Goal: Information Seeking & Learning: Learn about a topic

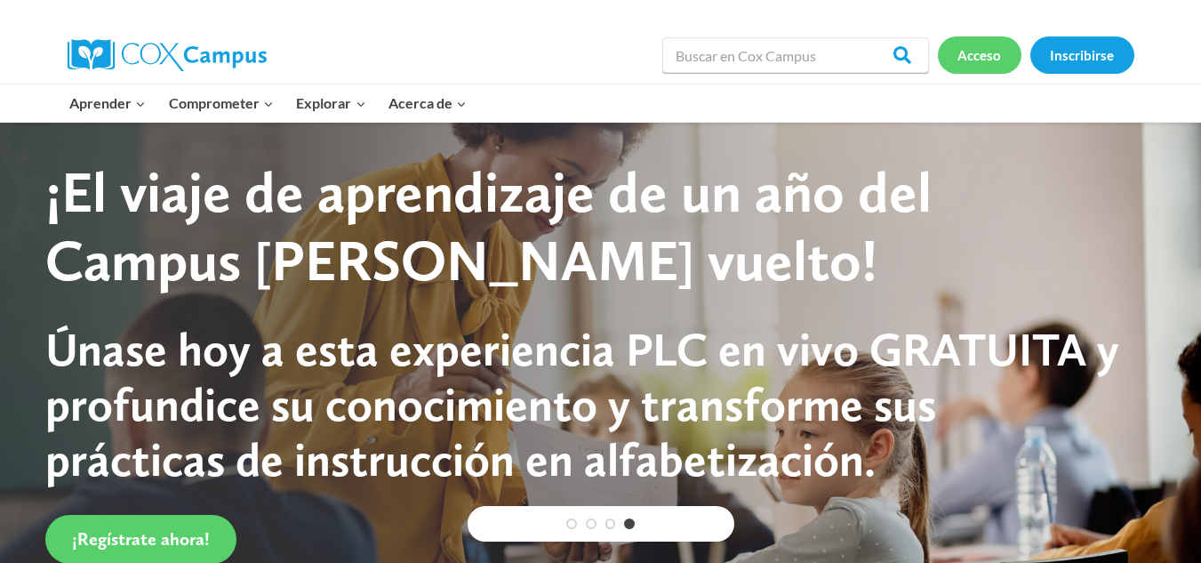
click at [982, 50] on font "Acceso" at bounding box center [979, 55] width 44 height 16
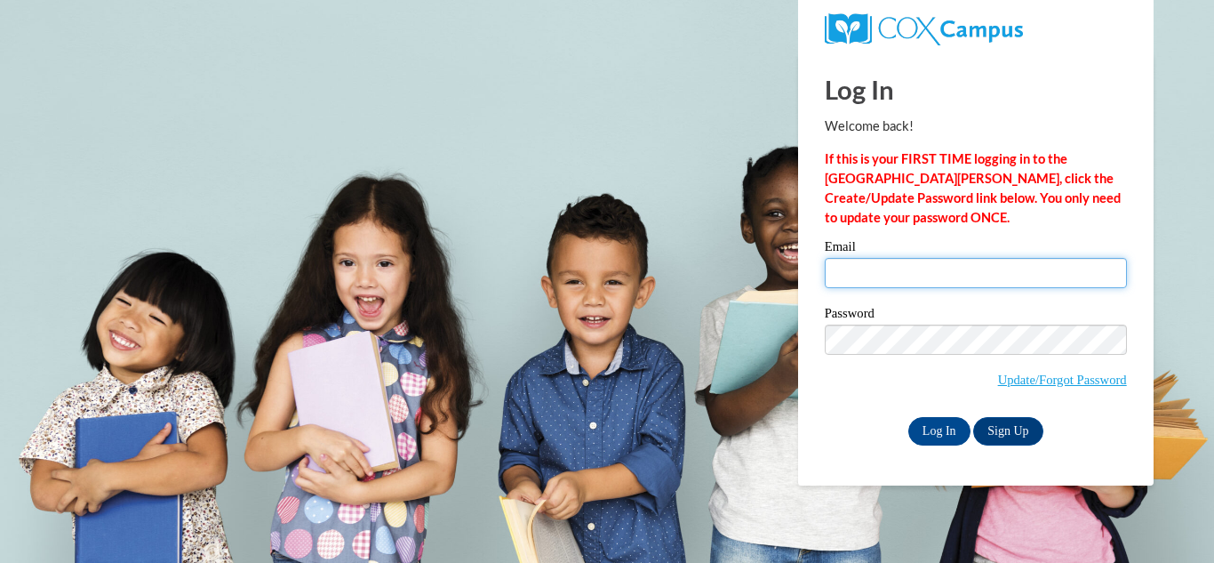
click at [895, 275] on input "Email" at bounding box center [976, 273] width 302 height 30
type input "mczuniga12@hotmail.com"
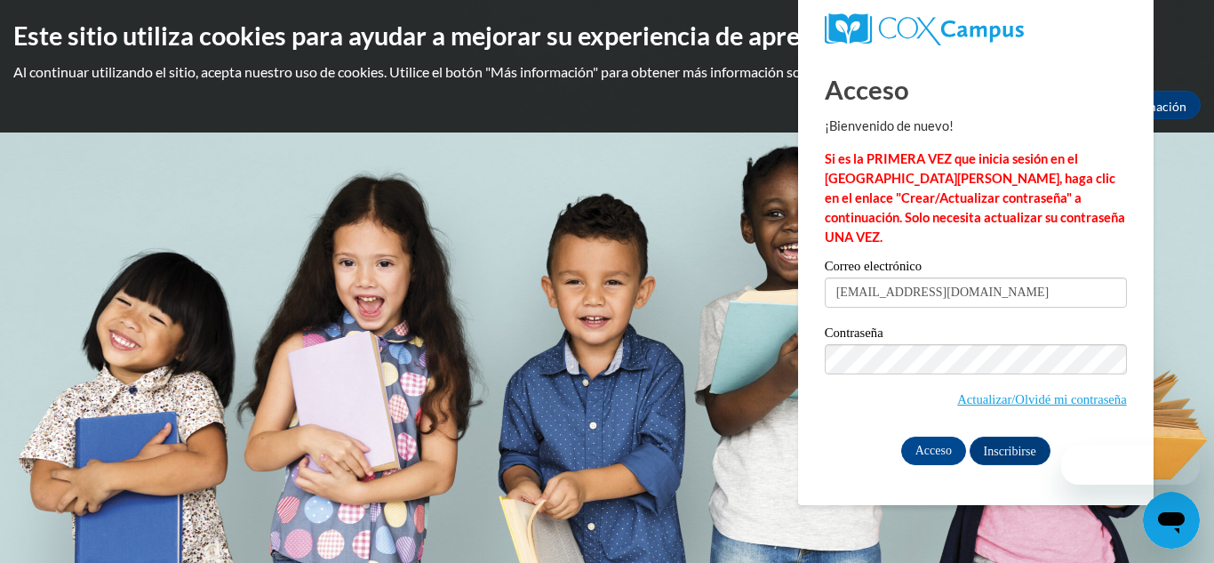
click at [870, 447] on div "Acceso ¡Bienvenido de nuevo! Si es la PRIMERA VEZ que inicia sesión en el NUEVO…" at bounding box center [976, 279] width 382 height 452
click at [935, 437] on input "Acceso" at bounding box center [933, 451] width 65 height 28
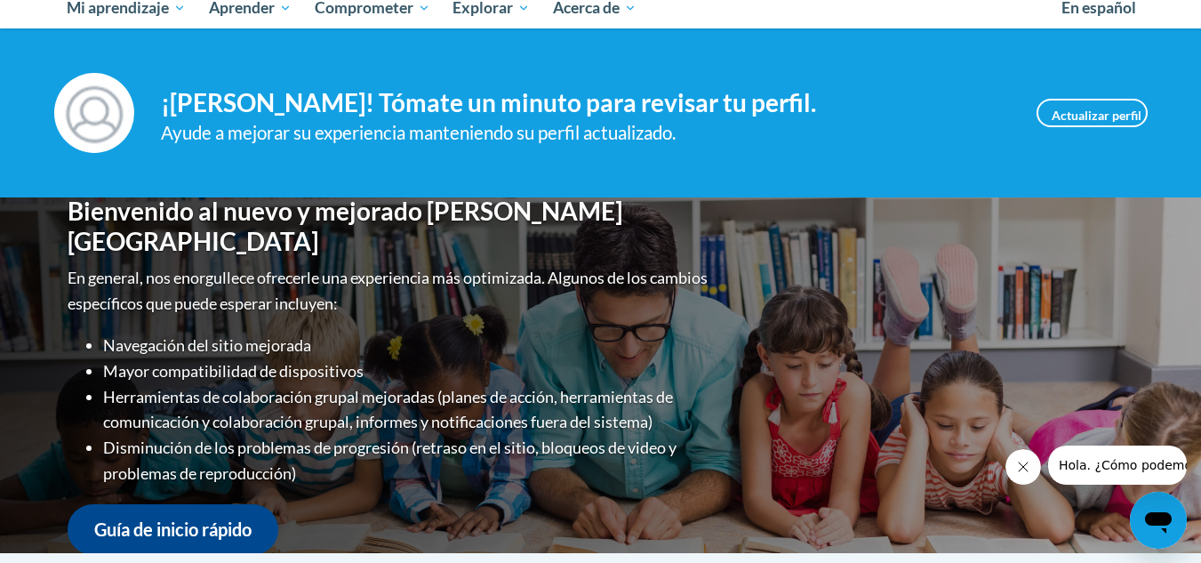
scroll to position [148, 0]
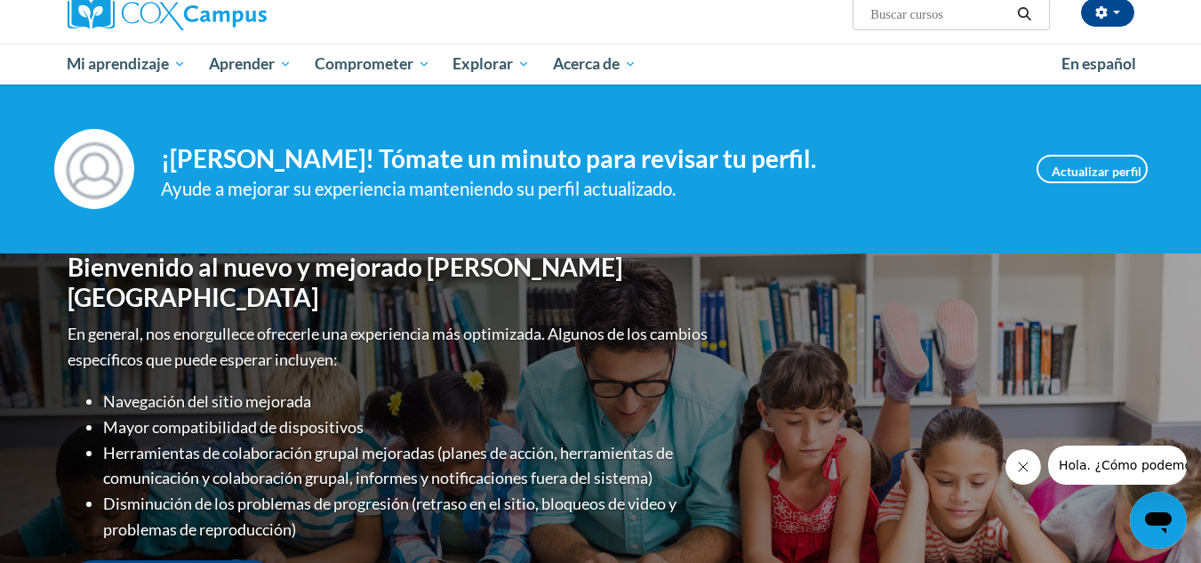
click at [1144, 284] on div "Bienvenido al nuevo y mejorado [PERSON_NAME] Campus En general, nos enorgullece…" at bounding box center [601, 431] width 1120 height 356
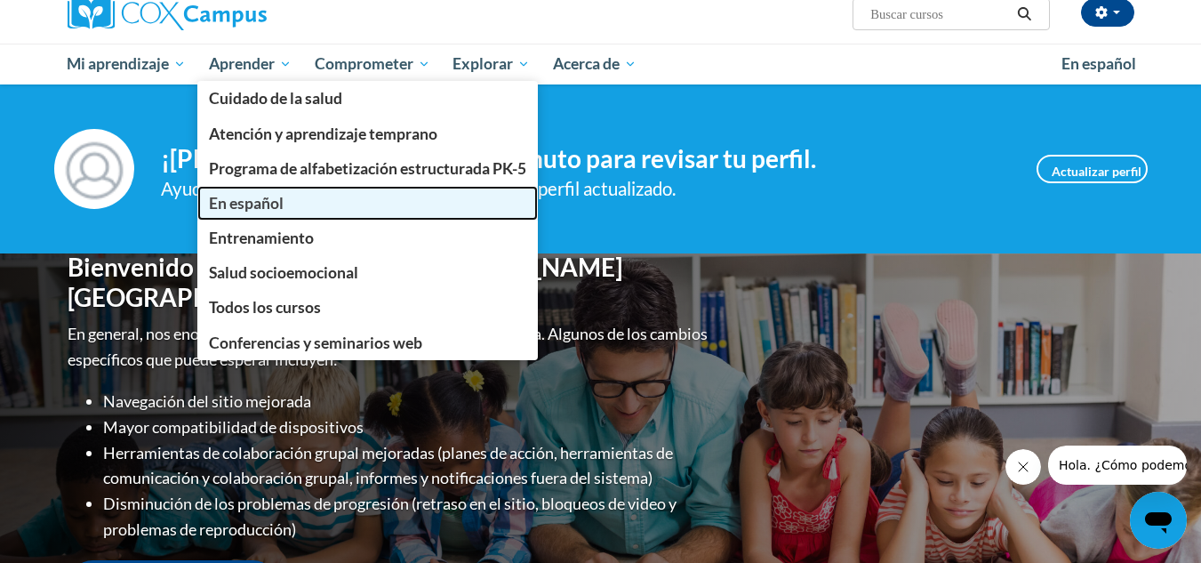
click at [254, 208] on font "En español" at bounding box center [246, 203] width 75 height 19
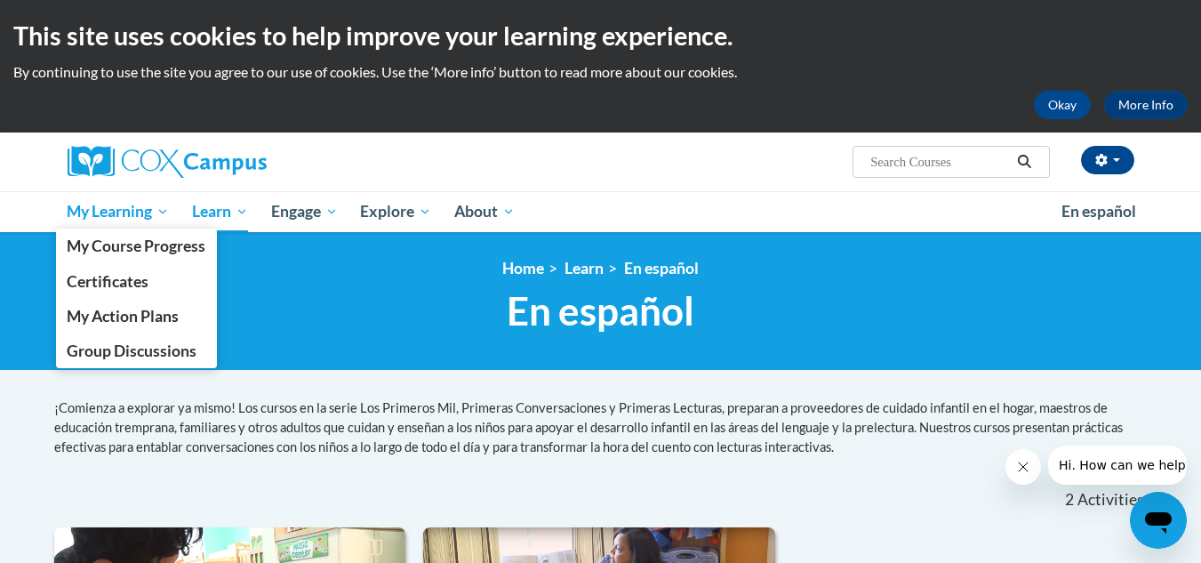
click at [105, 204] on span "My Learning" at bounding box center [118, 211] width 102 height 21
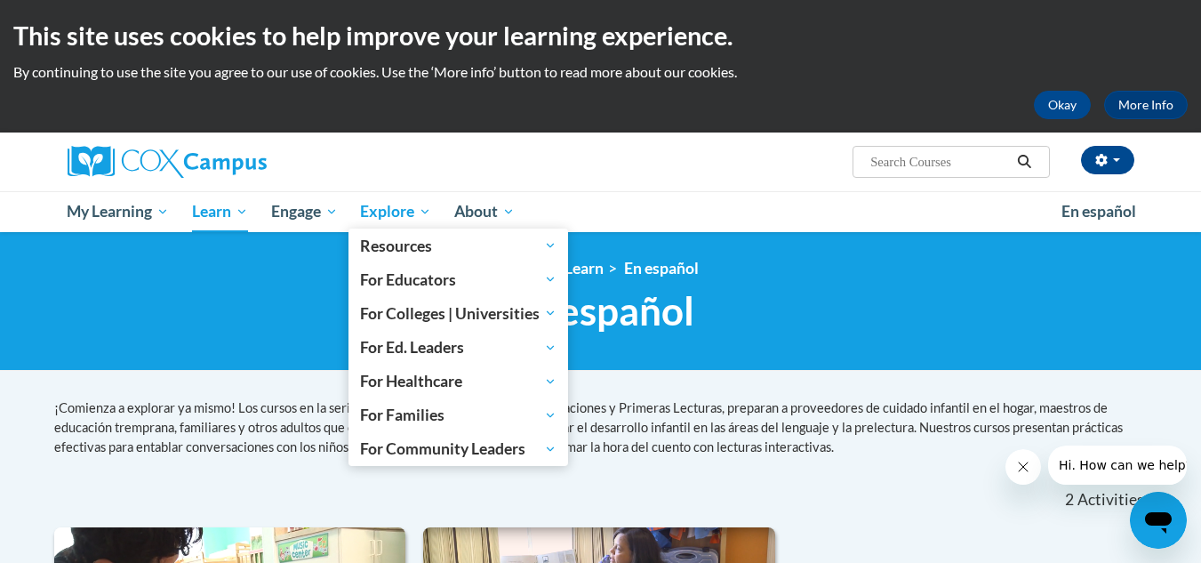
click at [399, 208] on span "Explore" at bounding box center [395, 211] width 71 height 21
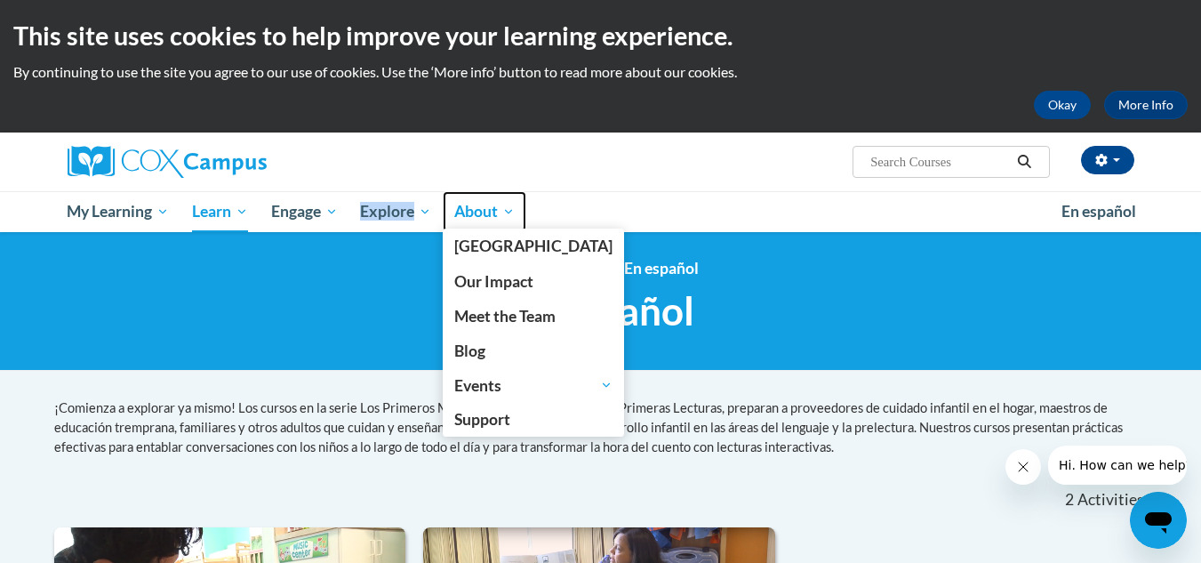
click at [477, 208] on span "About" at bounding box center [484, 211] width 60 height 21
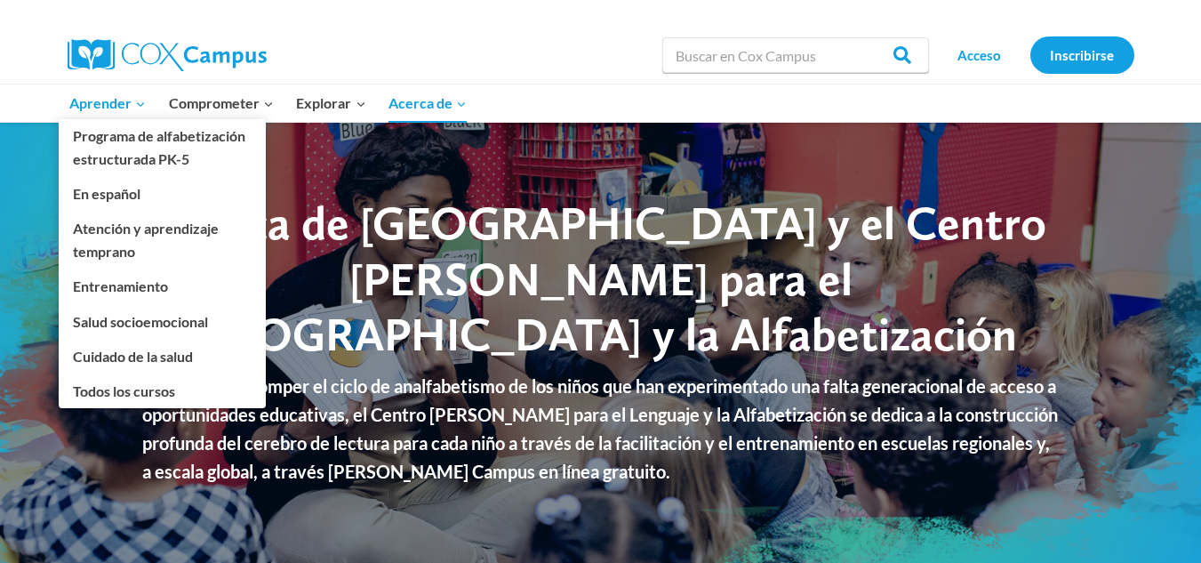
click at [139, 104] on icon "Expand" at bounding box center [140, 104] width 12 height 12
click at [137, 391] on font "Todos los cursos" at bounding box center [124, 390] width 102 height 17
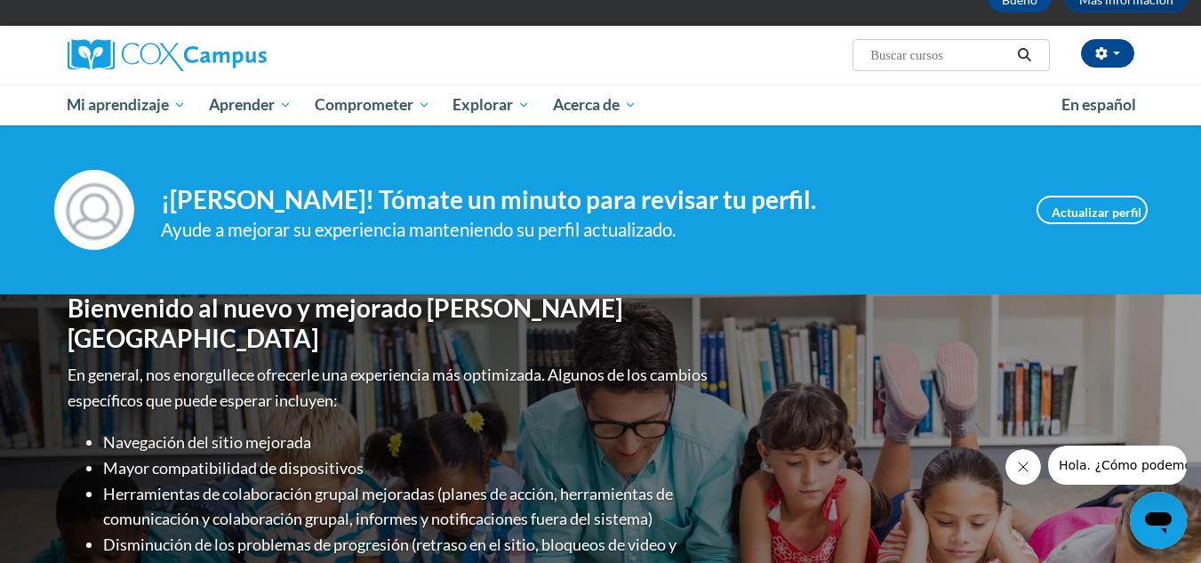
scroll to position [71, 0]
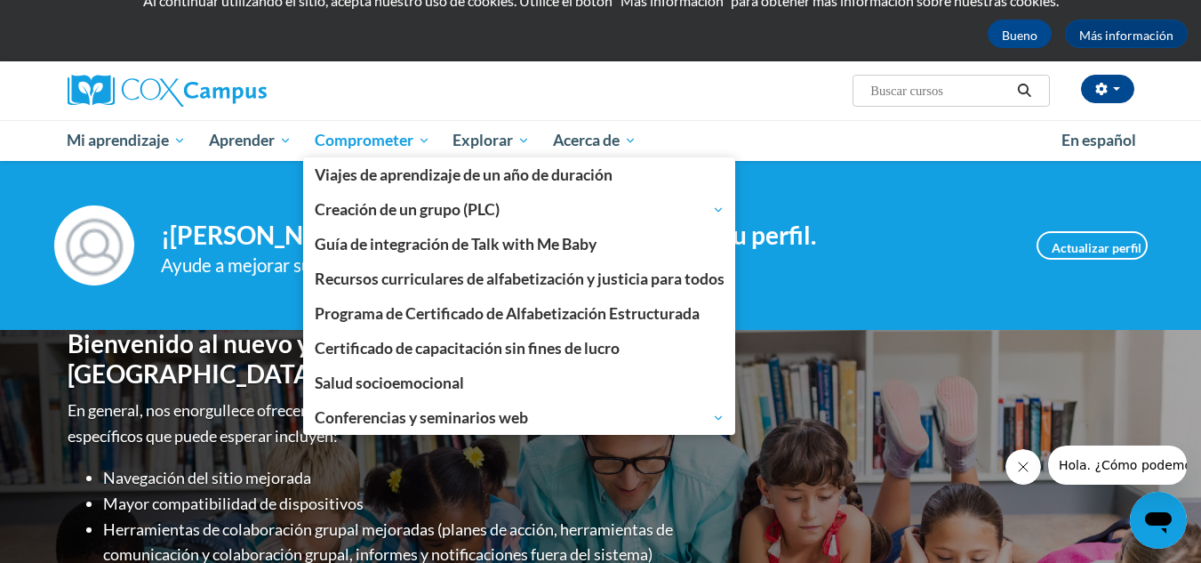
click at [359, 145] on font "Comprometer" at bounding box center [364, 140] width 99 height 19
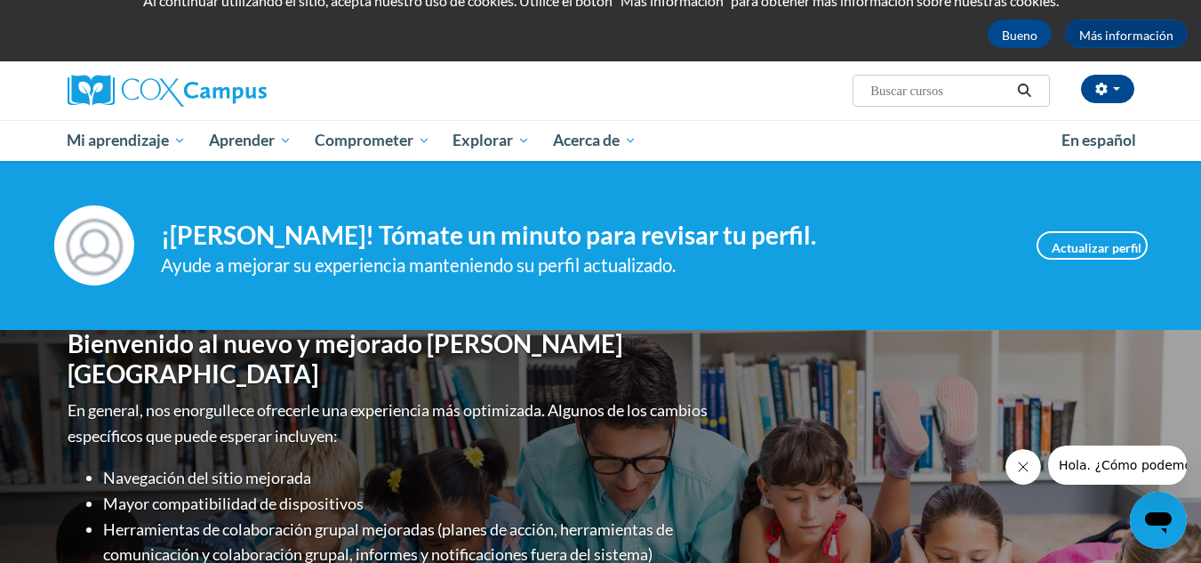
click at [907, 91] on input "Buscar..." at bounding box center [940, 90] width 142 height 21
type input "10horas"
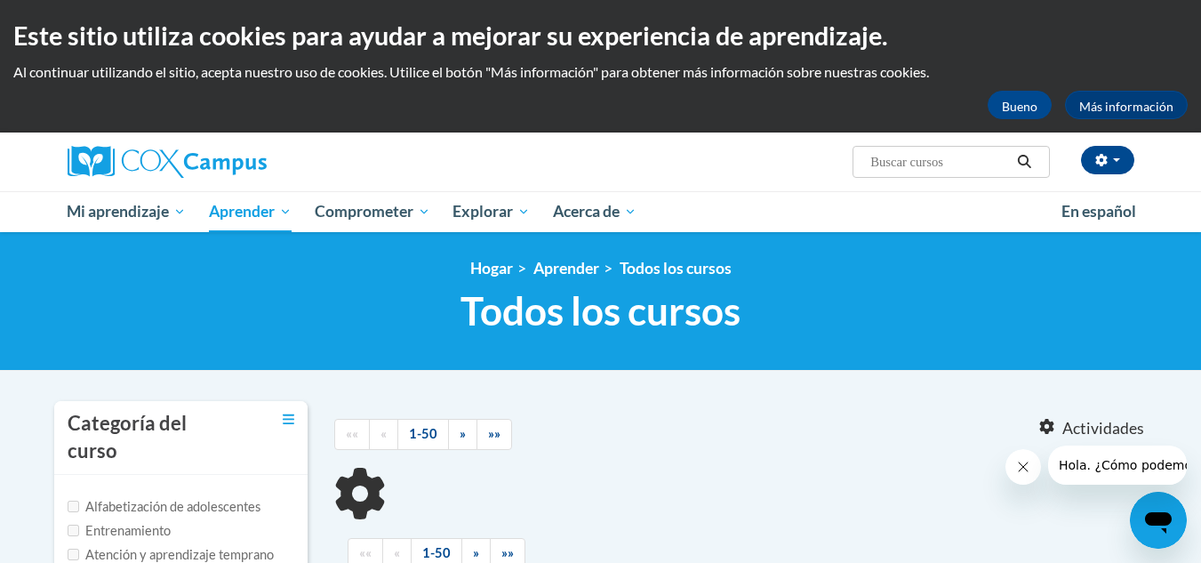
type input "10horas"
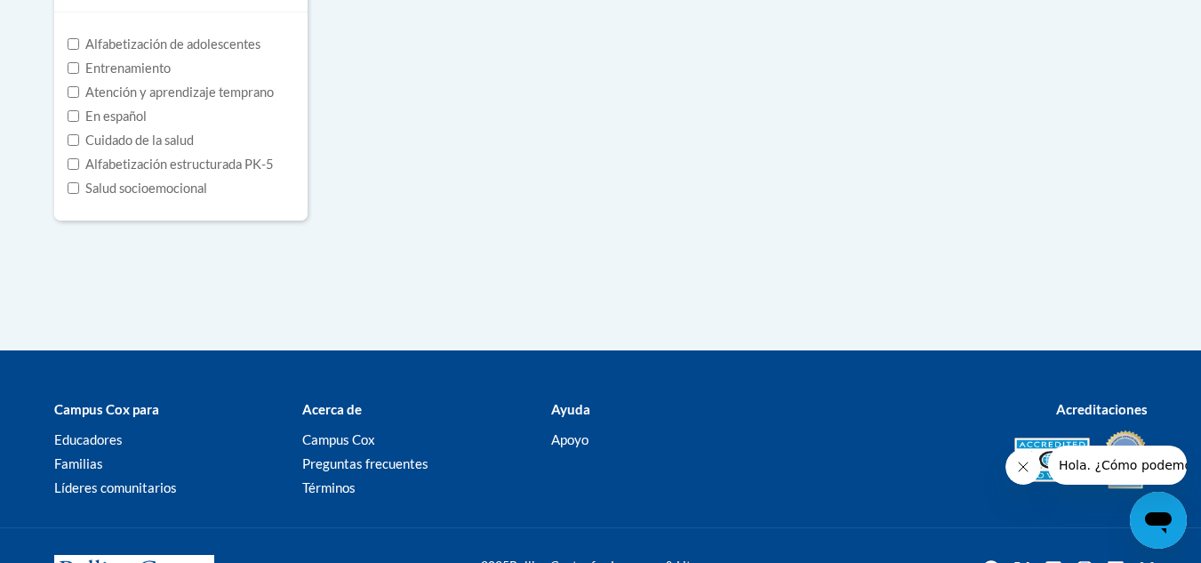
scroll to position [498, 0]
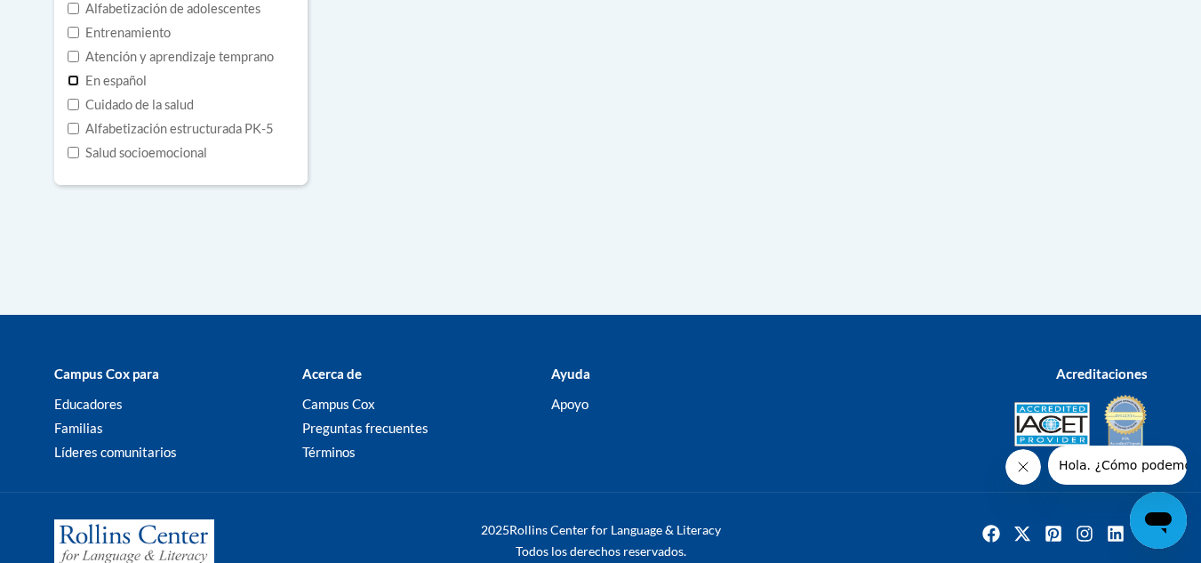
click at [75, 75] on input "En español" at bounding box center [74, 81] width 12 height 12
checkbox input "true"
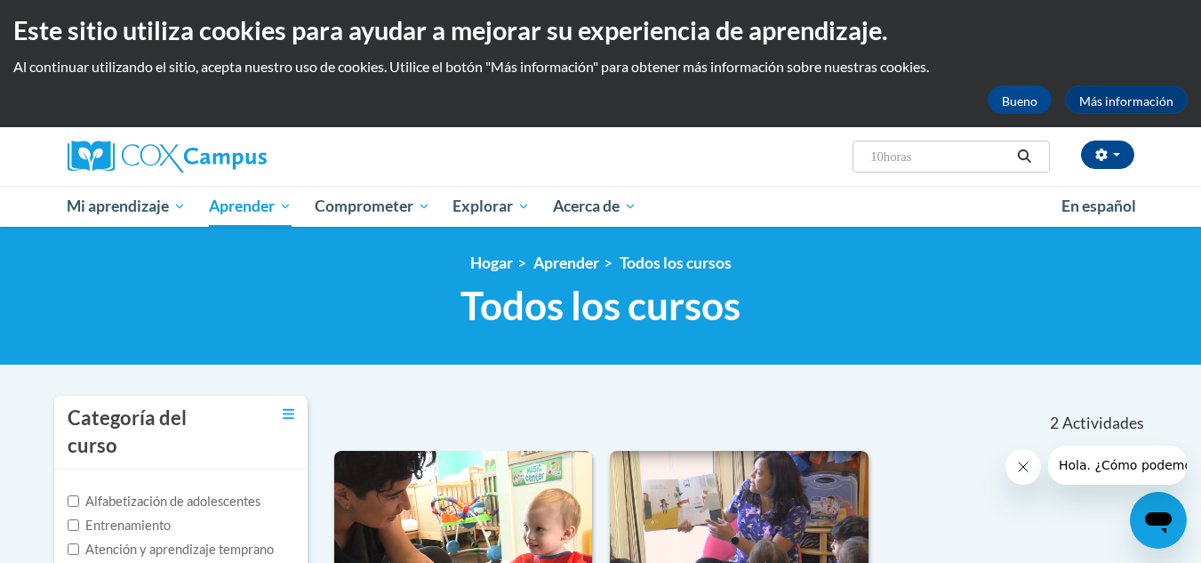
scroll to position [0, 0]
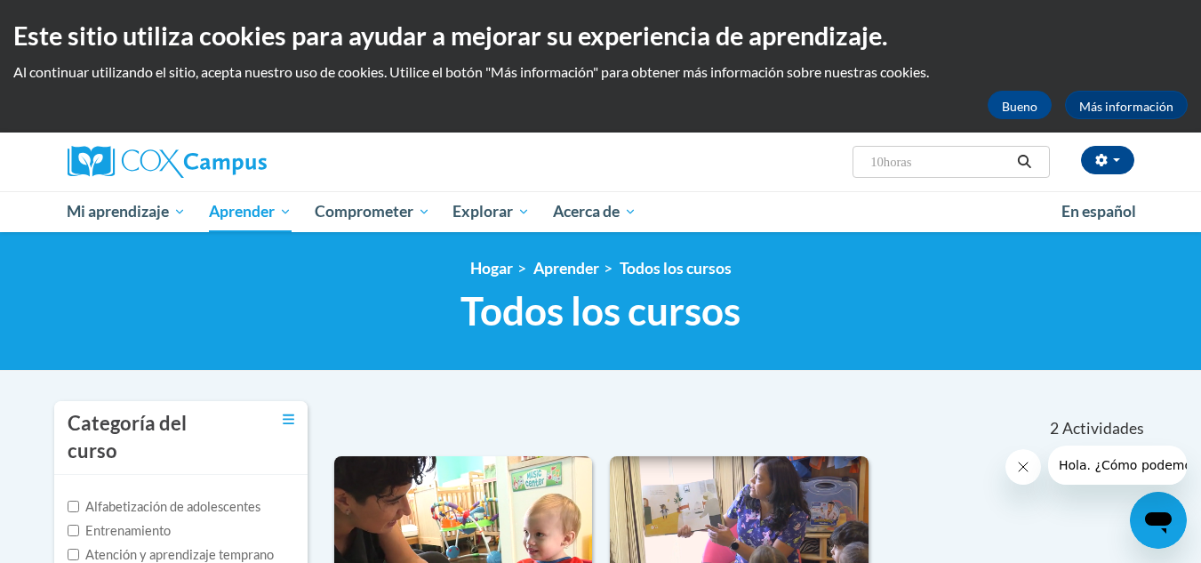
click at [951, 158] on input "10horas" at bounding box center [940, 161] width 142 height 21
type input "1"
type input "prosolution"
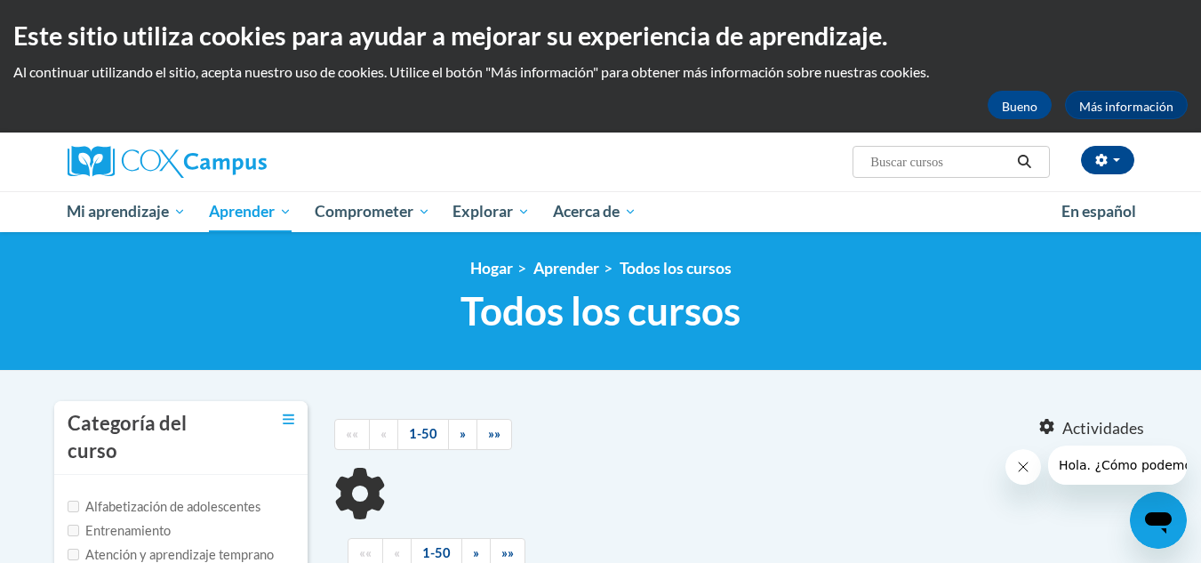
type input "prosolution"
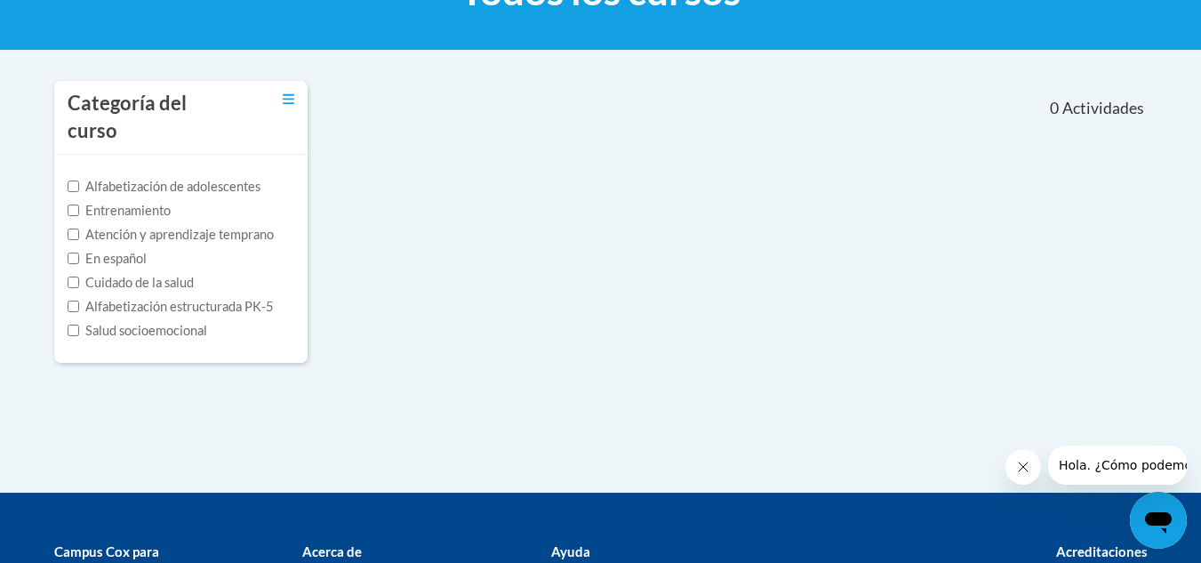
scroll to position [356, 0]
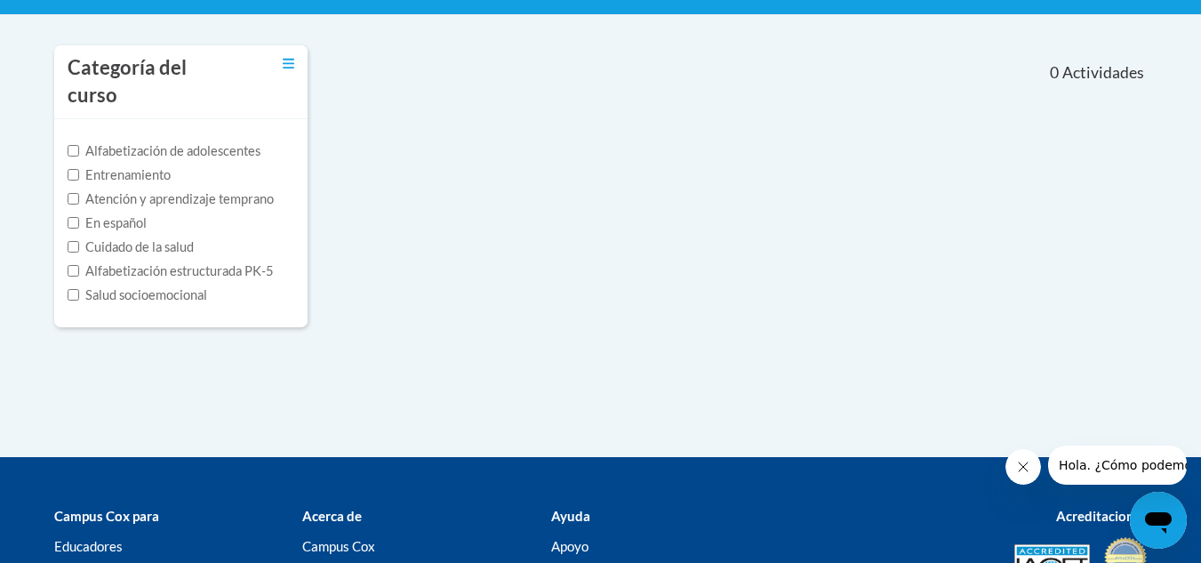
click at [122, 239] on font "Cuidado de la salud" at bounding box center [139, 246] width 108 height 15
click at [79, 241] on input "Cuidado de la salud" at bounding box center [74, 247] width 12 height 12
checkbox input "true"
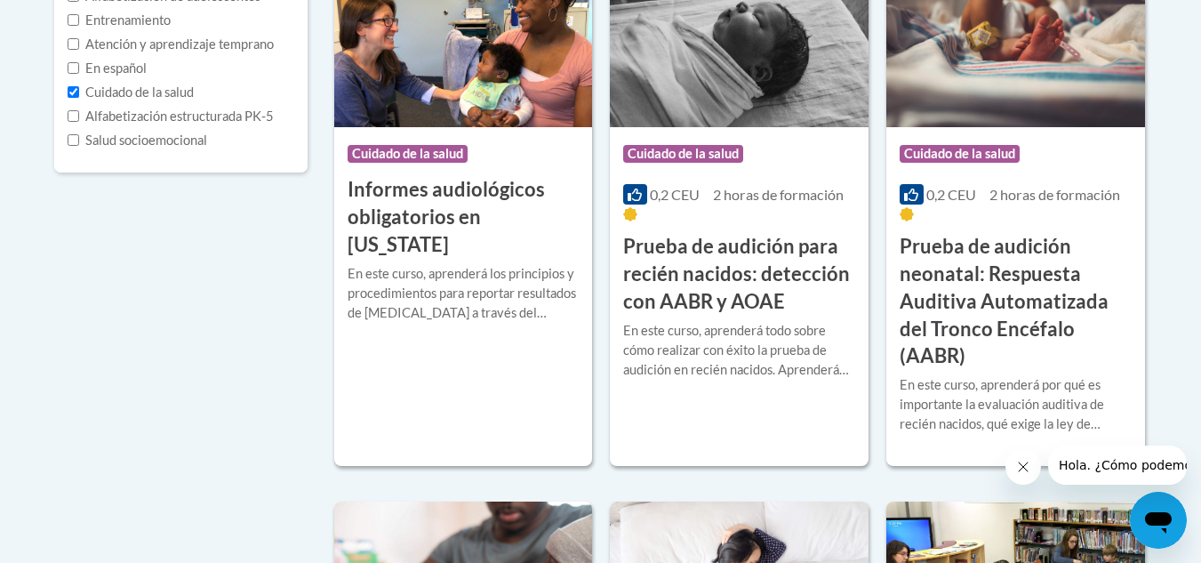
scroll to position [439, 0]
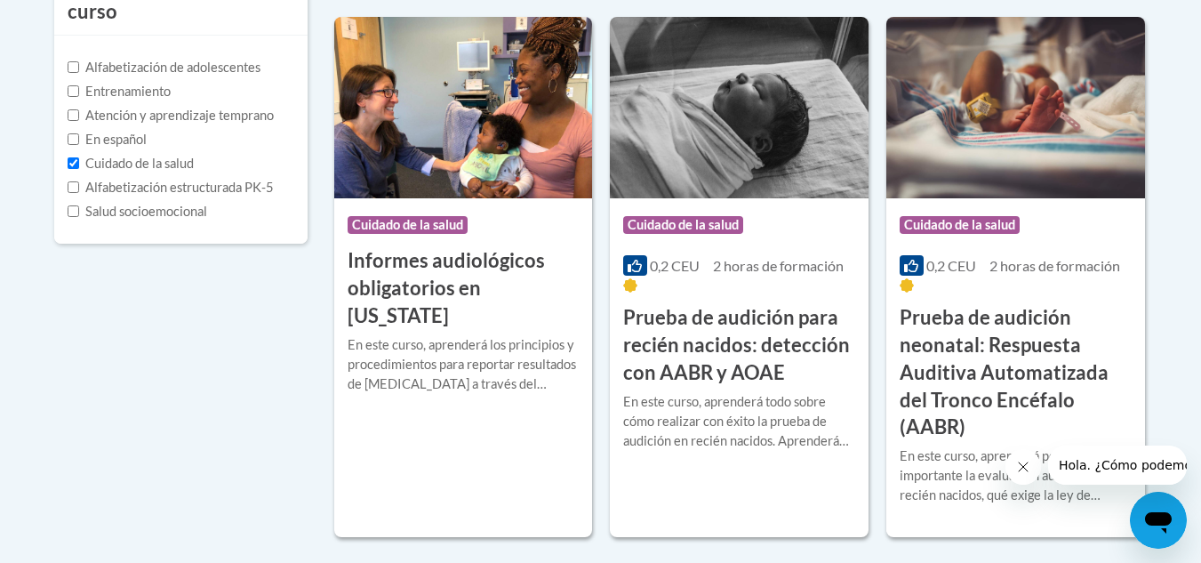
click at [127, 204] on font "Salud socioemocional" at bounding box center [146, 211] width 122 height 15
click at [79, 205] on input "Salud socioemocional" at bounding box center [74, 211] width 12 height 12
click at [127, 204] on font "Salud socioemocional" at bounding box center [146, 211] width 122 height 15
click at [79, 205] on input "Salud socioemocional" at bounding box center [74, 211] width 12 height 12
click at [68, 205] on input "Salud socioemocional" at bounding box center [74, 211] width 12 height 12
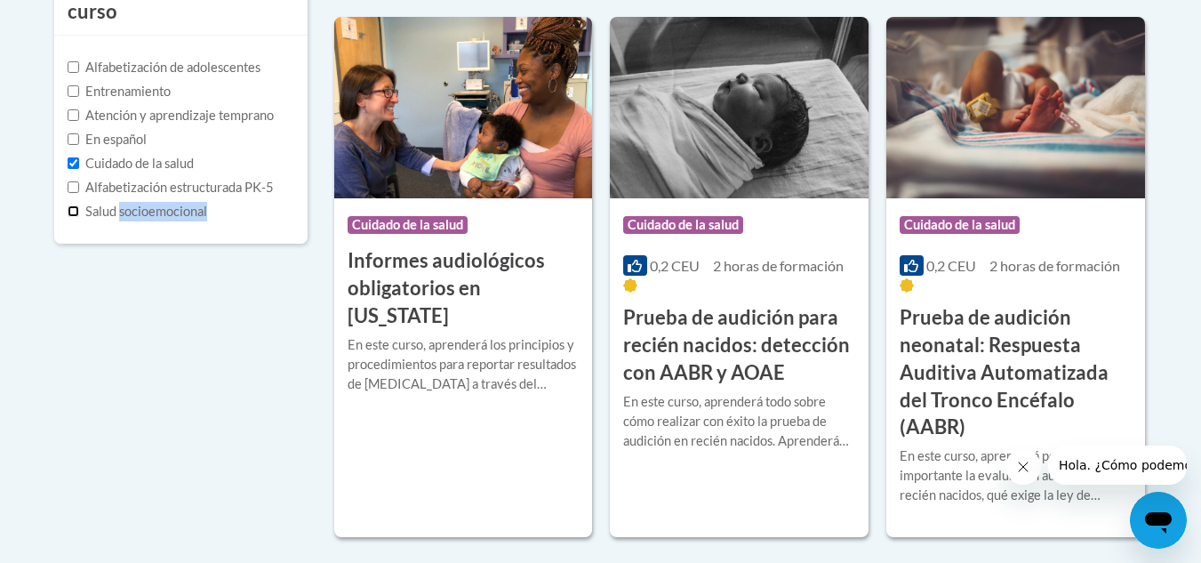
checkbox input "true"
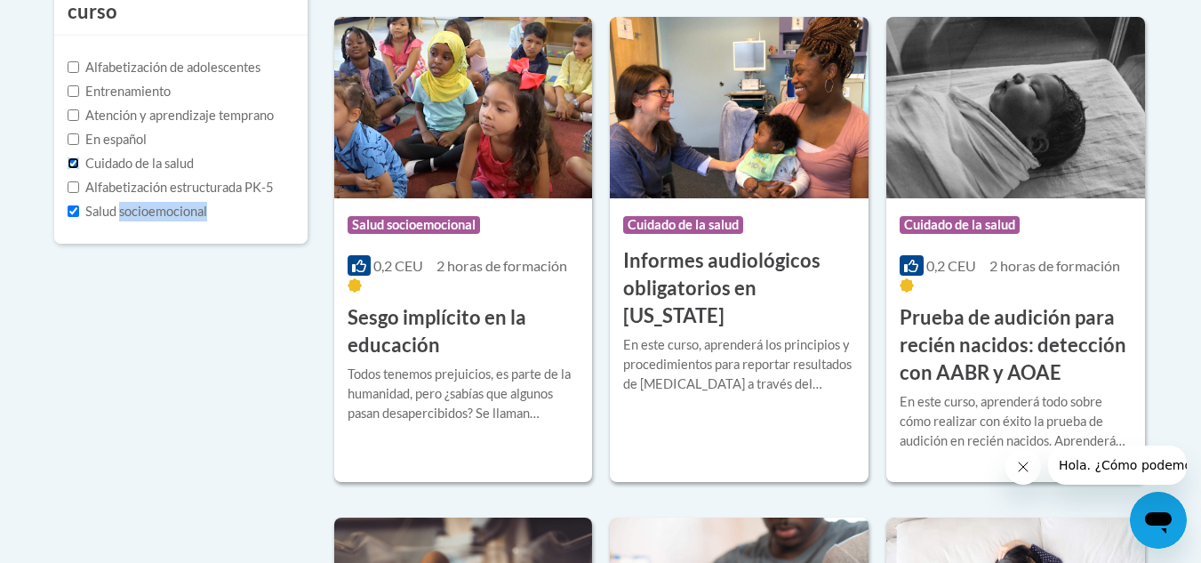
click at [74, 157] on input "Cuidado de la salud" at bounding box center [74, 163] width 12 height 12
checkbox input "false"
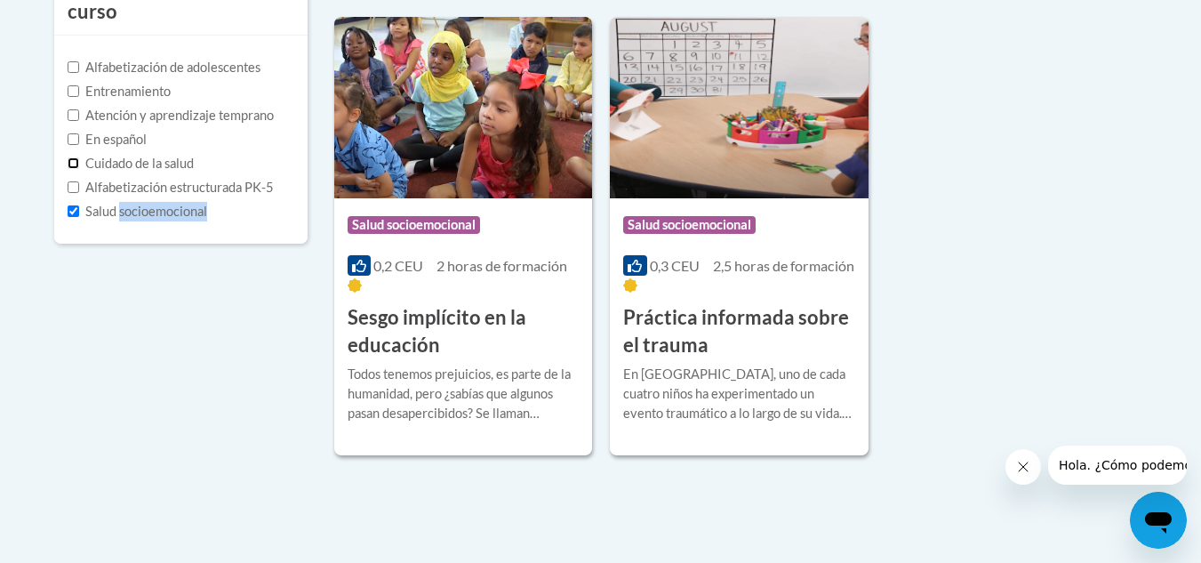
drag, startPoint x: 74, startPoint y: 134, endPoint x: 71, endPoint y: 182, distance: 48.1
click at [71, 182] on div "Alfabetización de adolescentes Entrenamiento Atención y aprendizaje temprano En…" at bounding box center [181, 140] width 227 height 164
click at [71, 205] on input "Salud socioemocional" at bounding box center [74, 211] width 12 height 12
checkbox input "false"
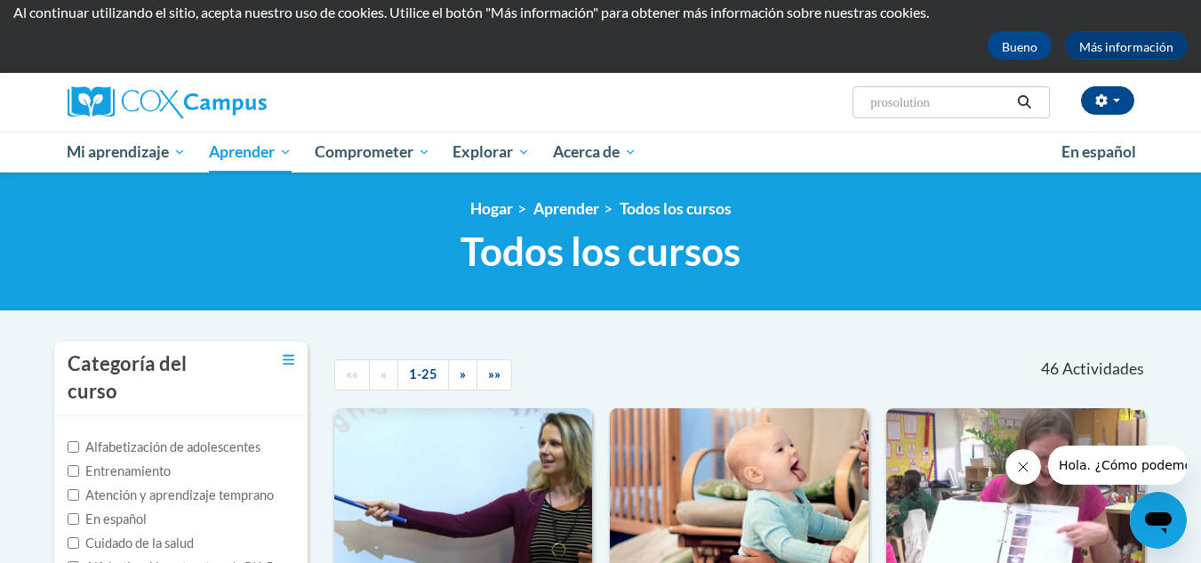
scroll to position [0, 0]
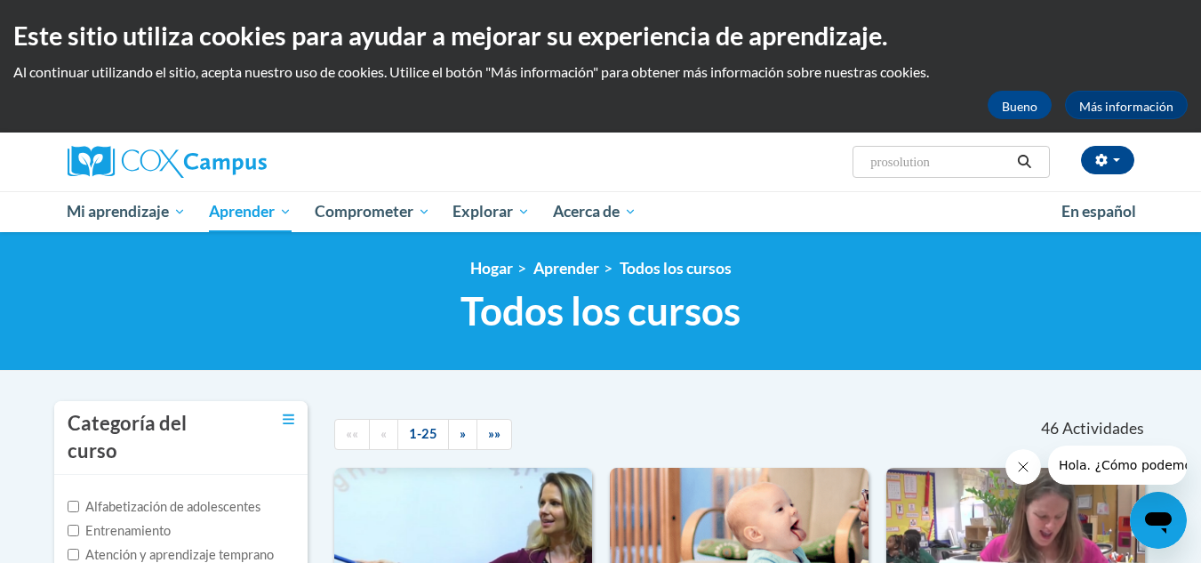
click at [939, 163] on input "prosolution" at bounding box center [940, 161] width 142 height 21
click at [653, 167] on div "María Zúniga (América/Nueva_York UTC-04:00) Mi perfil Bandeja de entrada Mis tr…" at bounding box center [783, 154] width 729 height 45
click at [939, 160] on input "prosolution" at bounding box center [940, 161] width 142 height 21
type input "[DOMAIN_NAME]"
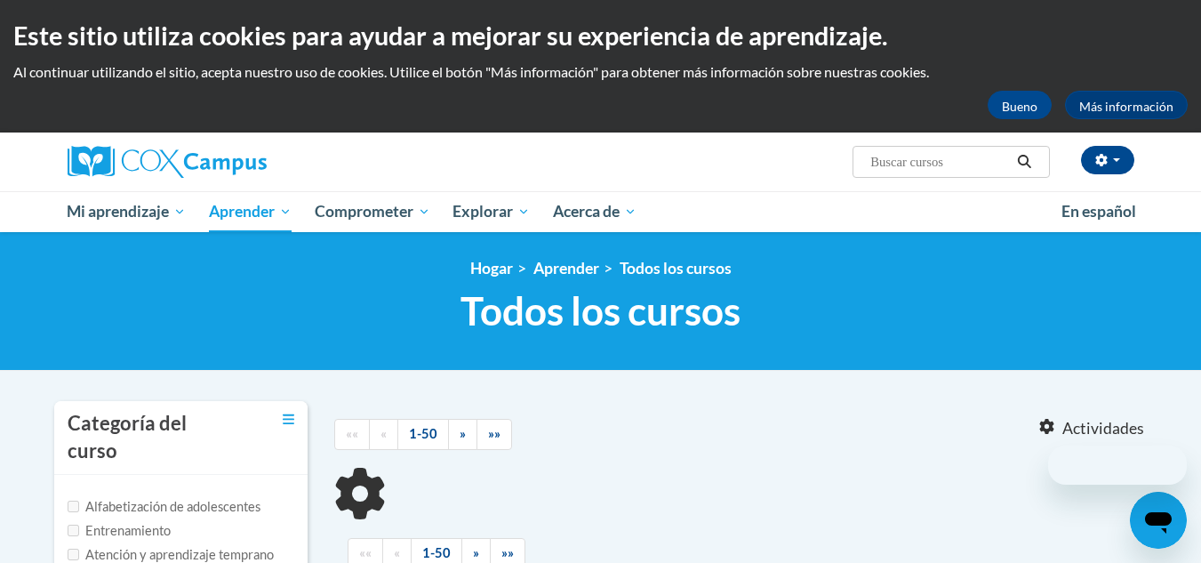
type input "[DOMAIN_NAME]"
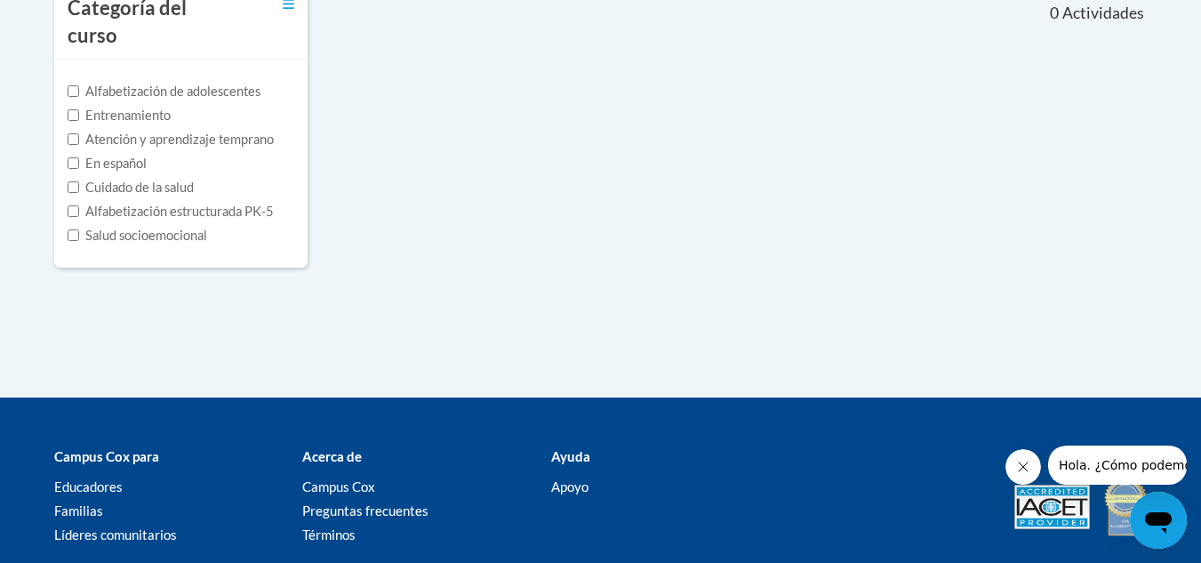
scroll to position [516, 0]
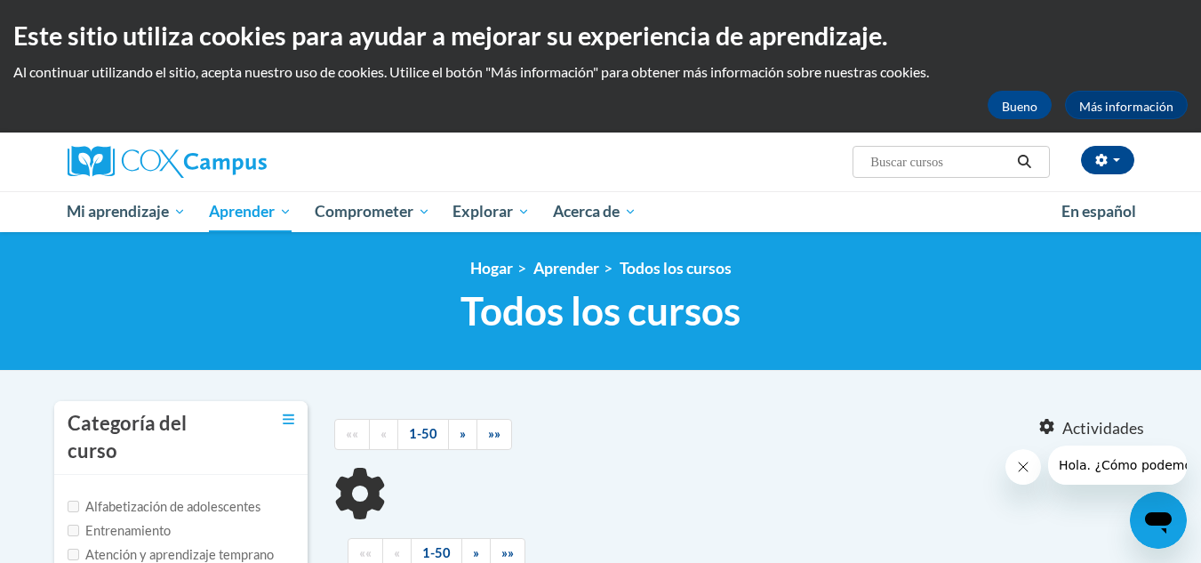
type input "prosolution"
